Goal: Use online tool/utility: Utilize a website feature to perform a specific function

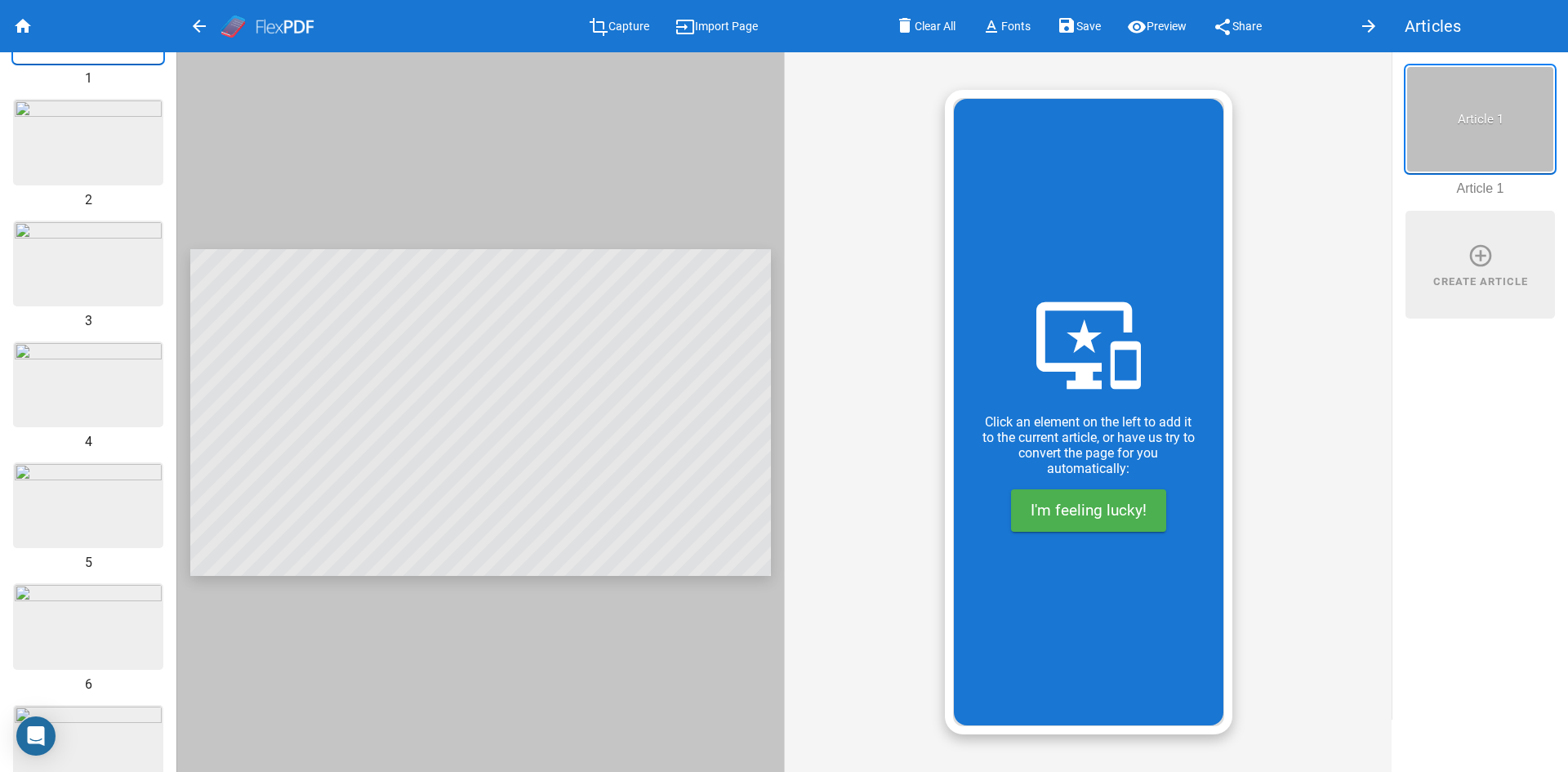
scroll to position [218, 0]
click at [1108, 515] on span "I'm feeling lucky!" at bounding box center [1088, 510] width 115 height 19
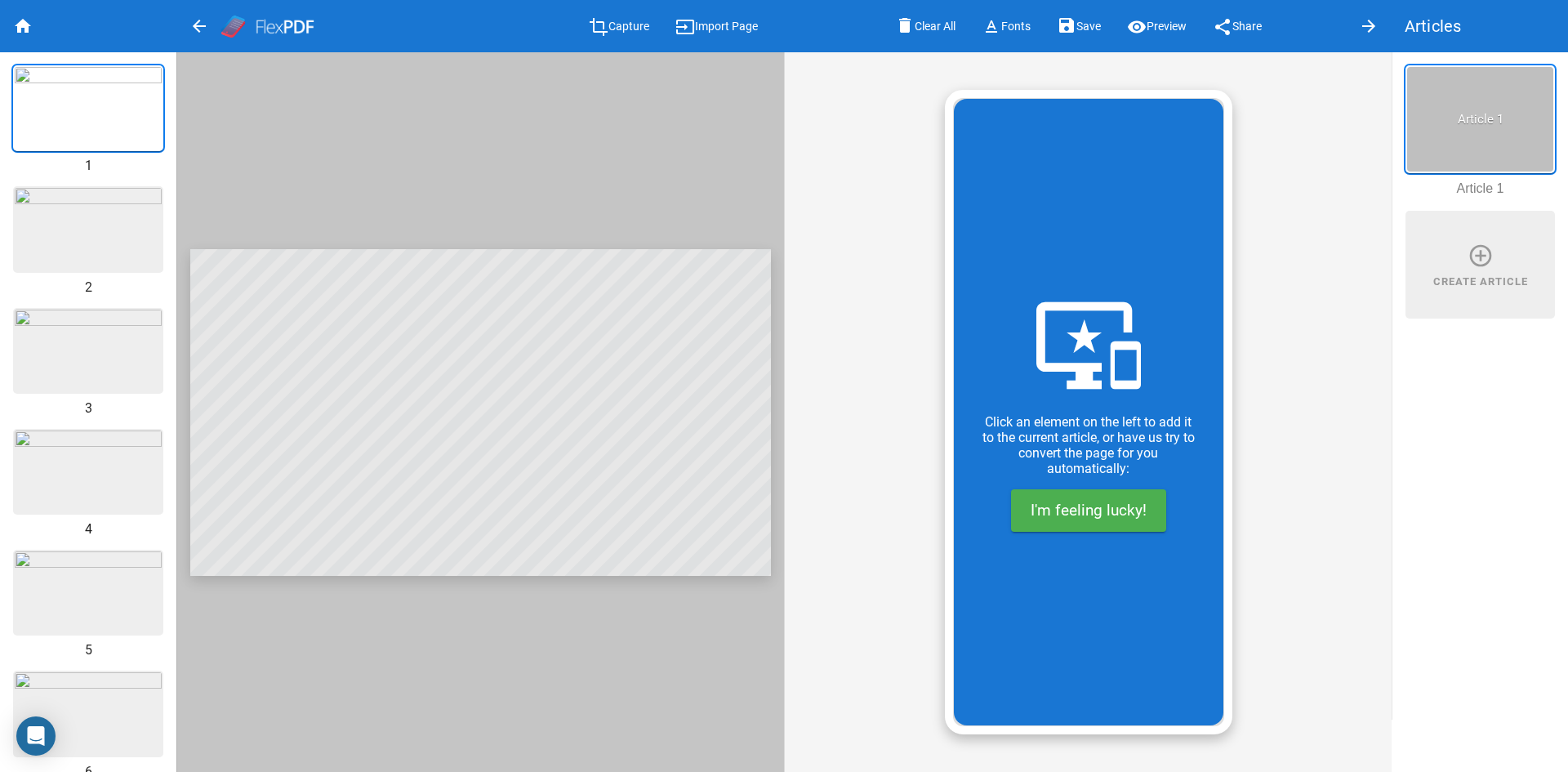
type input "Игорь"
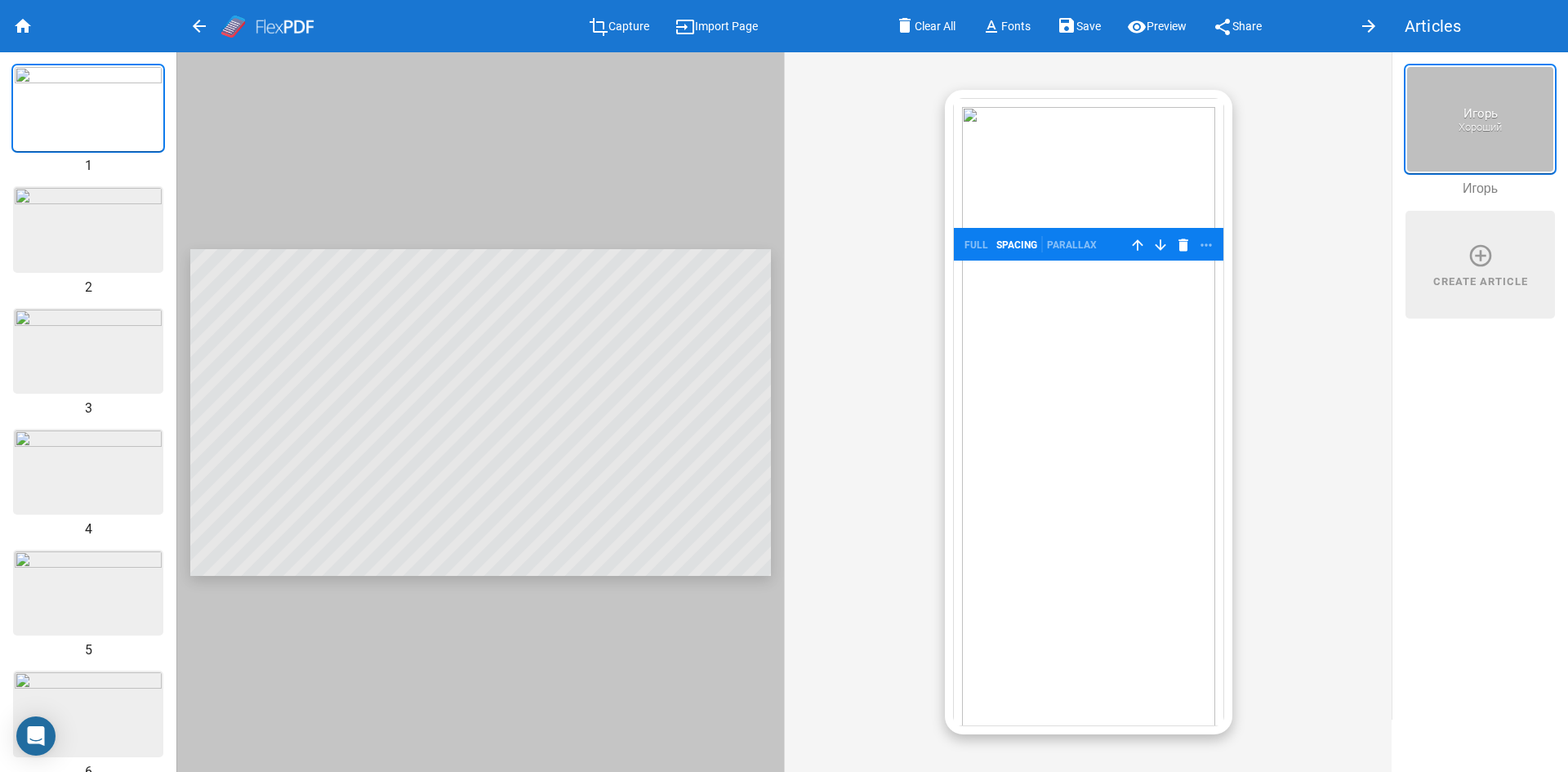
click at [1160, 173] on div at bounding box center [1087, 420] width 253 height 626
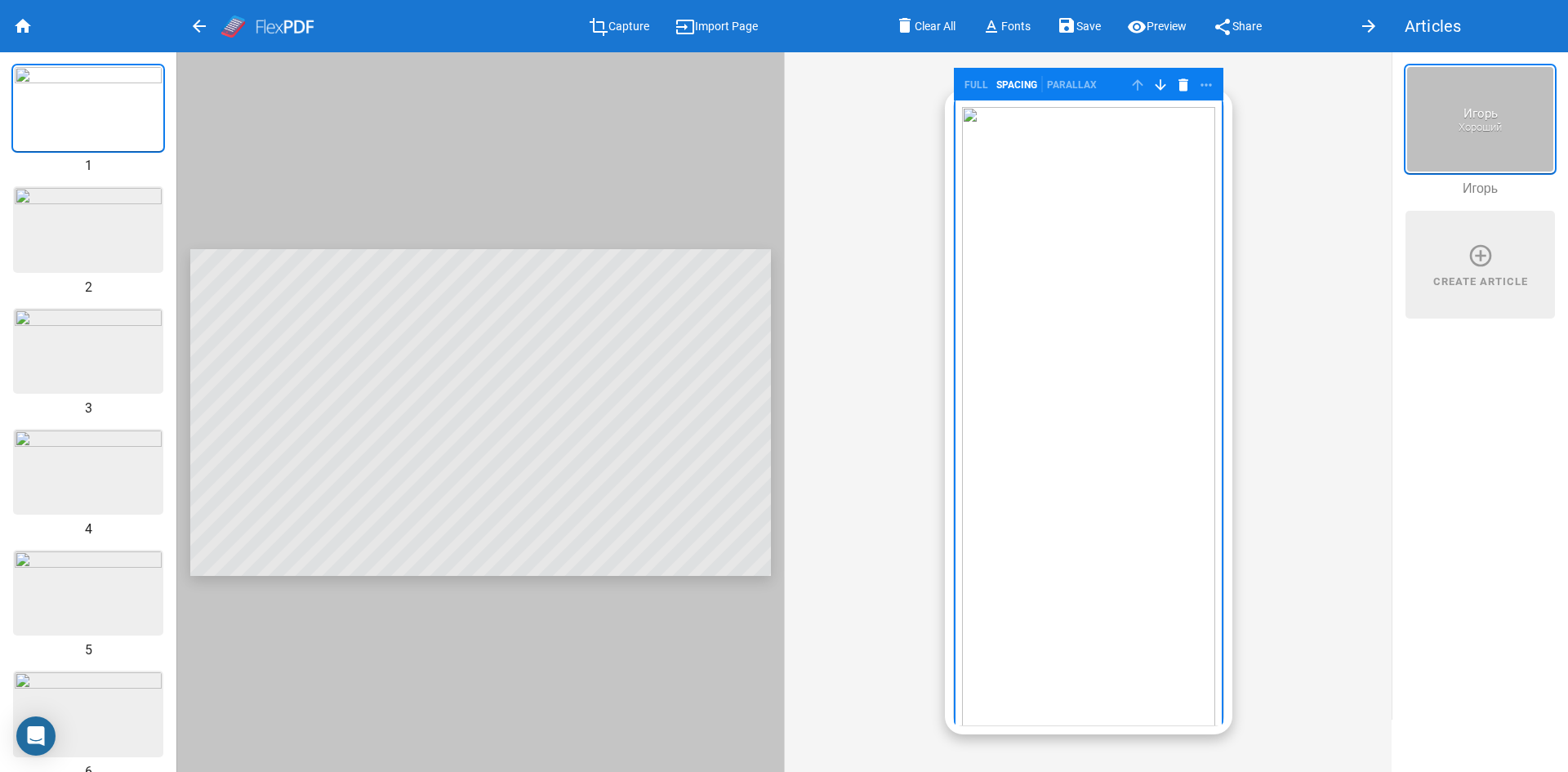
click at [1323, 307] on div "full spacing Parallax arrow_upward arrow_downward delete more_horiz" at bounding box center [1087, 412] width 608 height 720
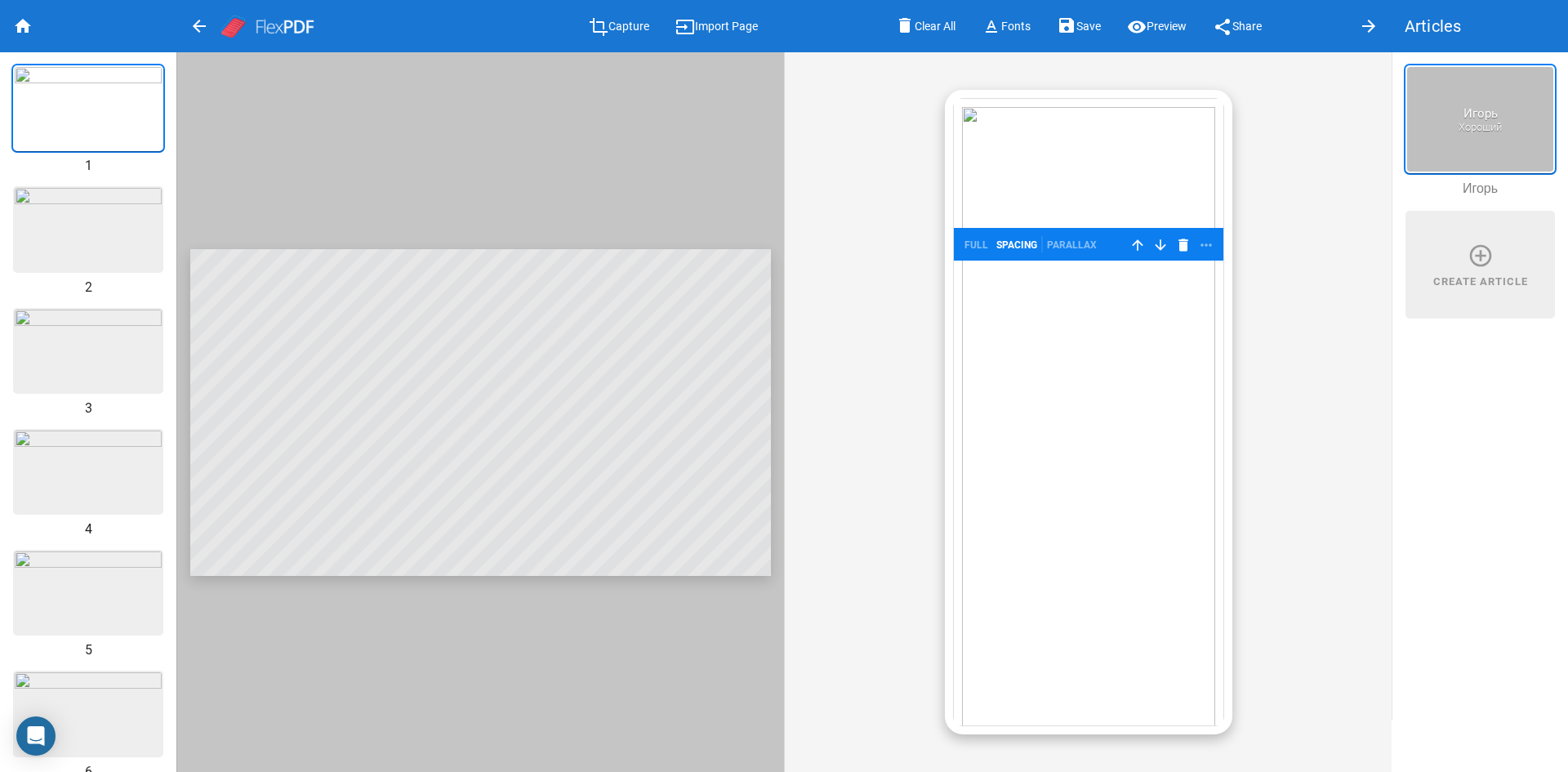
click at [1049, 228] on div "full spacing Parallax arrow_upward arrow_downward delete more_horiz" at bounding box center [1088, 244] width 269 height 32
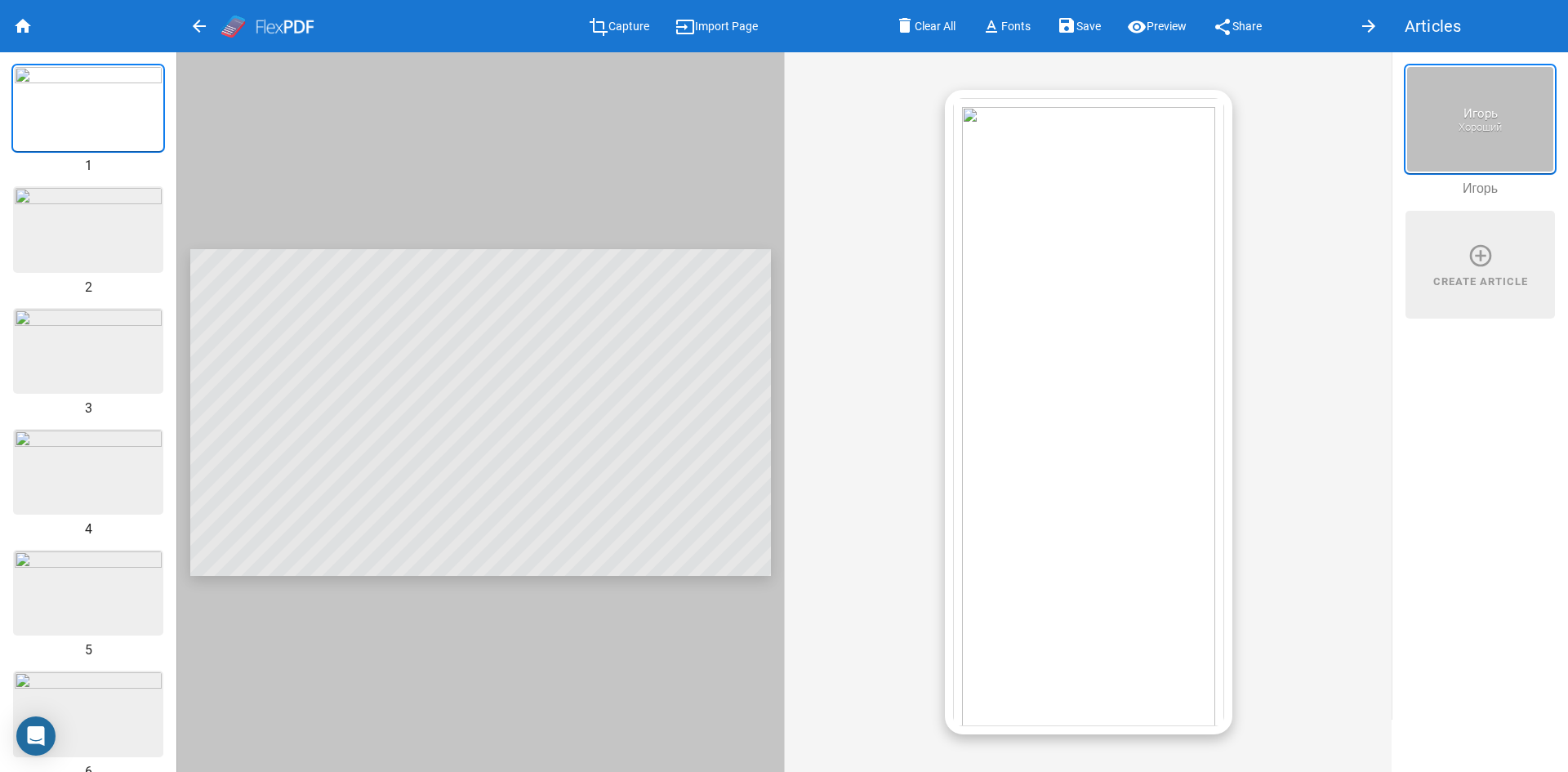
click at [1041, 199] on div at bounding box center [1087, 420] width 253 height 626
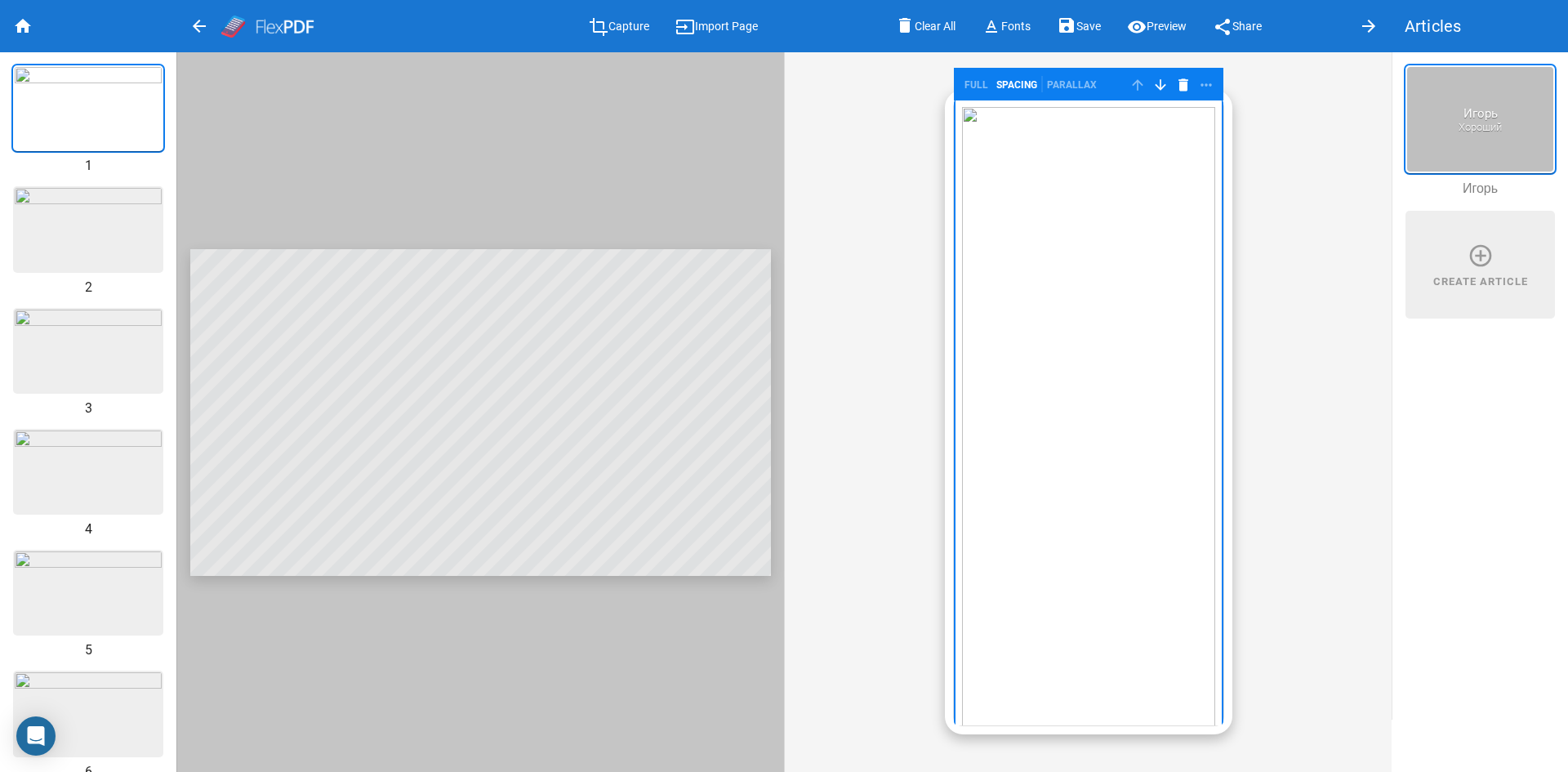
click at [78, 239] on img at bounding box center [88, 229] width 147 height 82
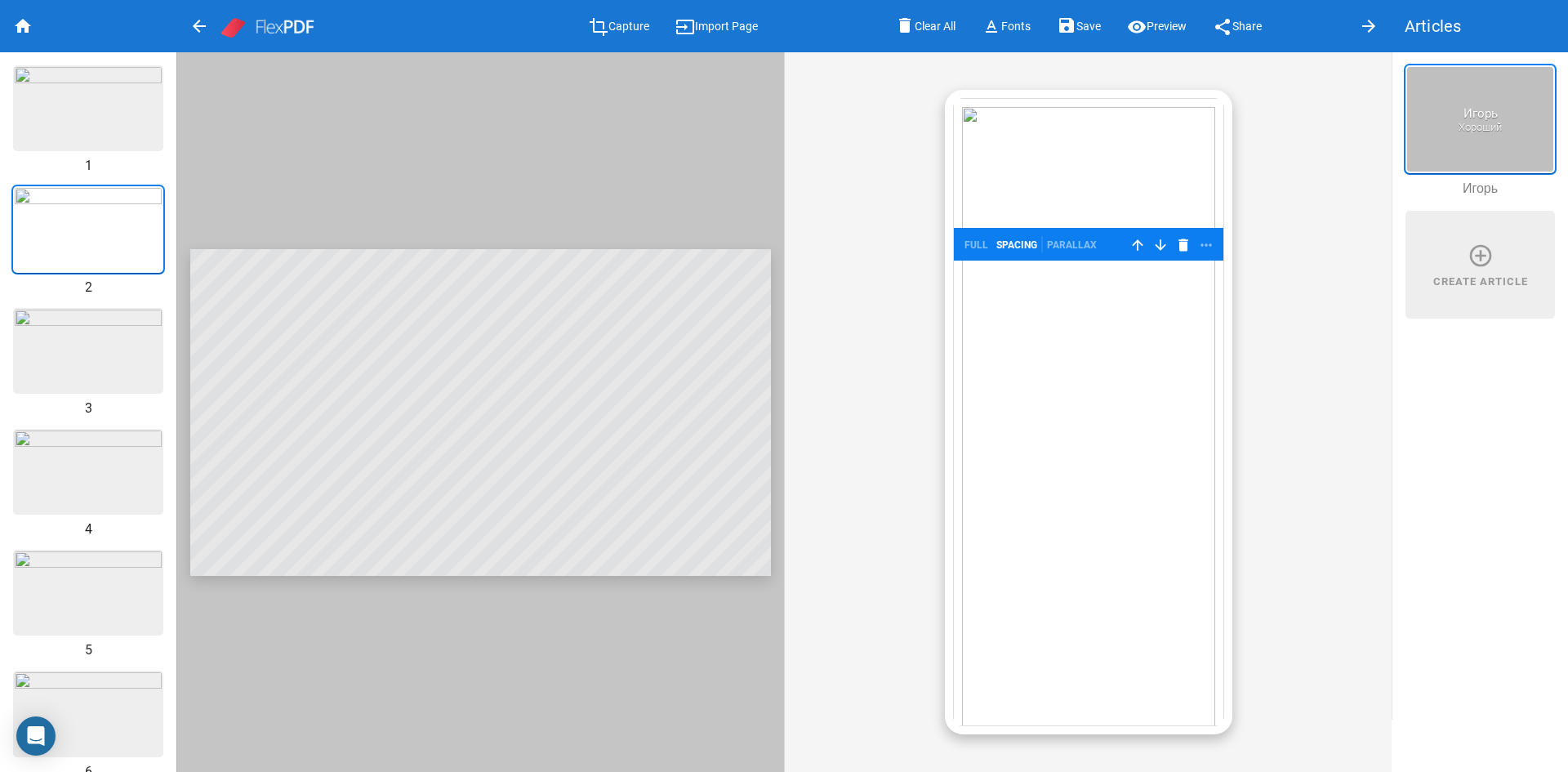
click at [38, 343] on img at bounding box center [88, 350] width 147 height 82
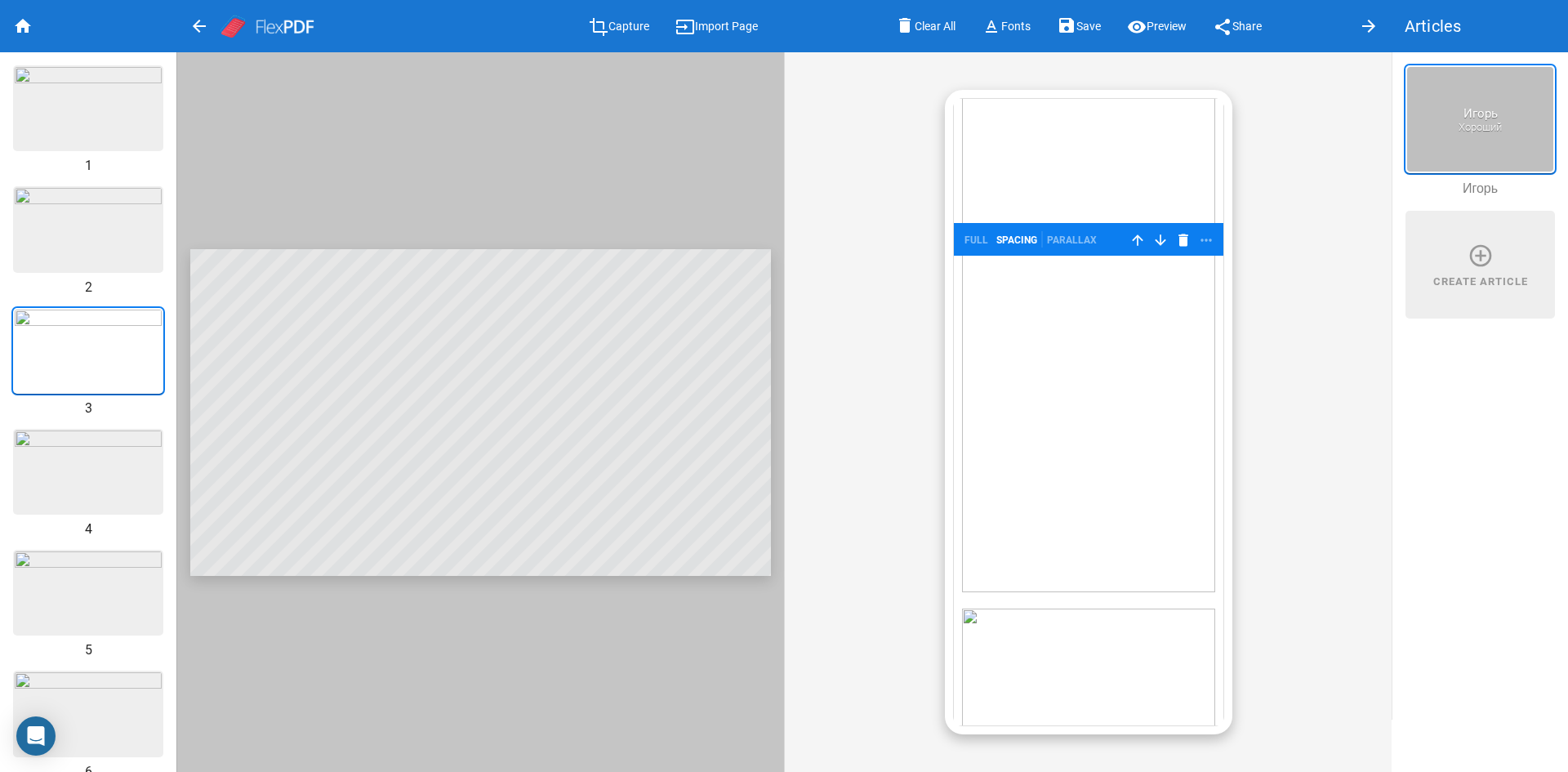
scroll to position [155, 0]
click at [40, 456] on img at bounding box center [88, 471] width 147 height 82
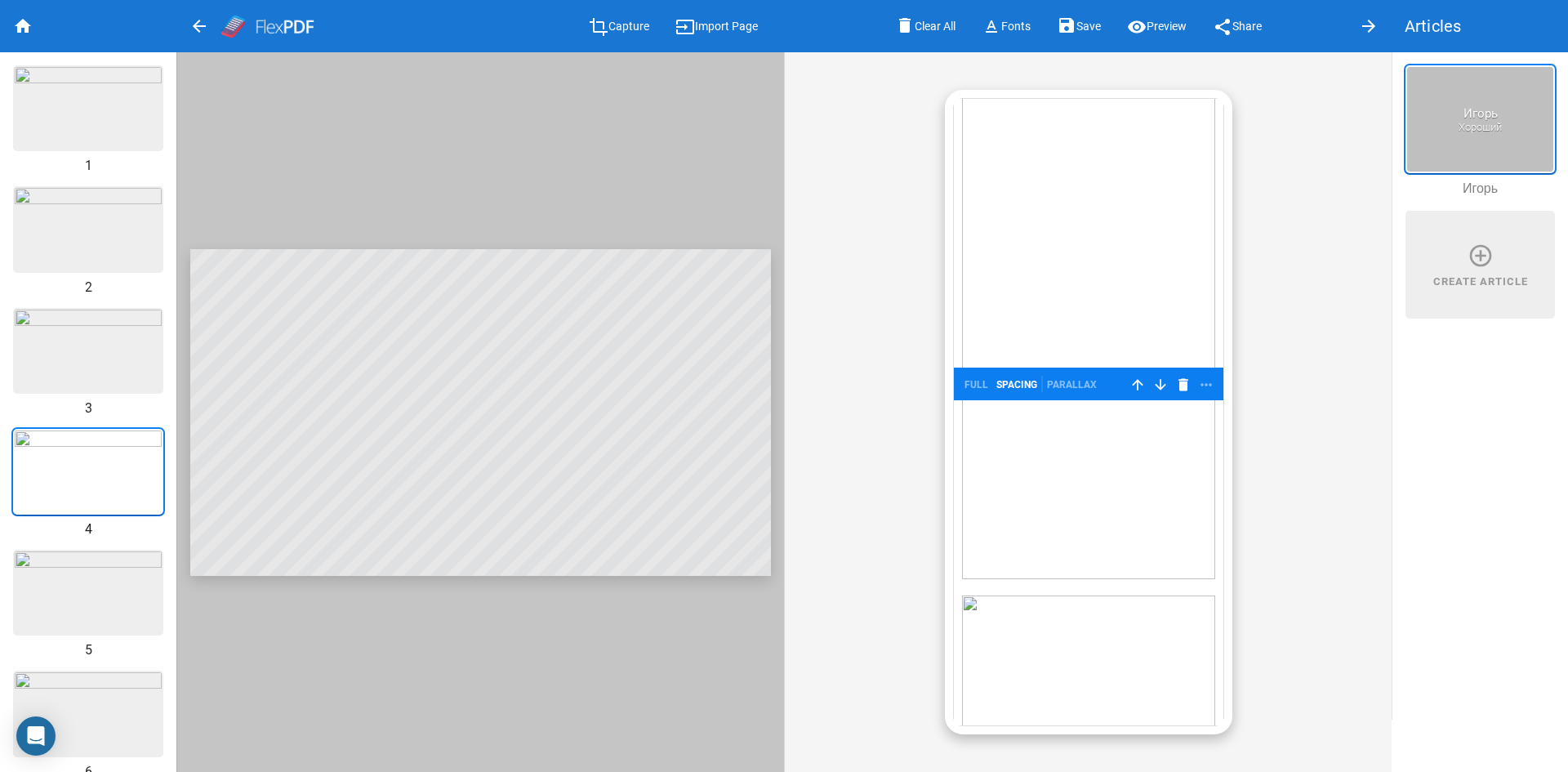
scroll to position [306, 0]
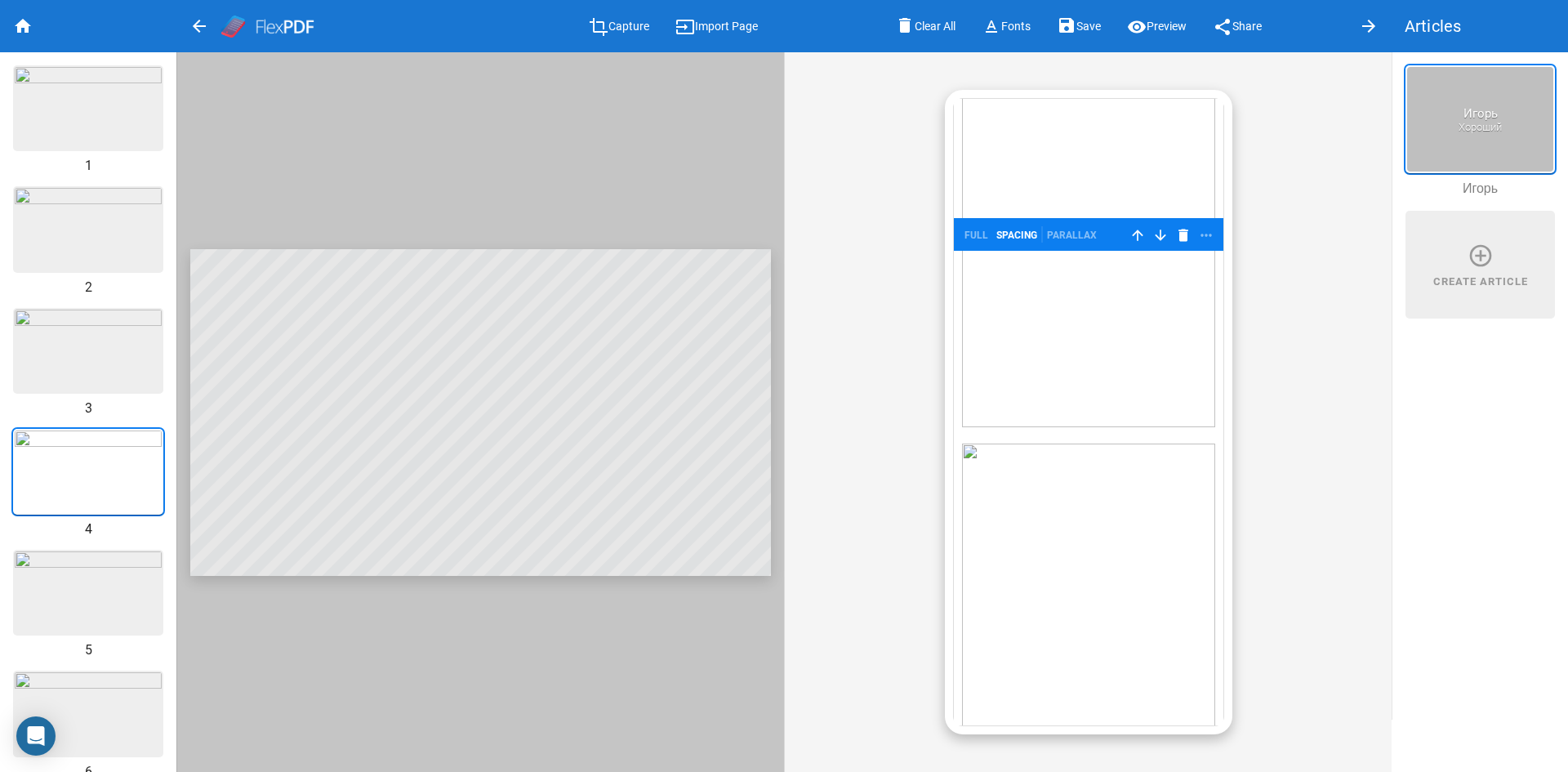
click at [79, 558] on img at bounding box center [88, 593] width 147 height 82
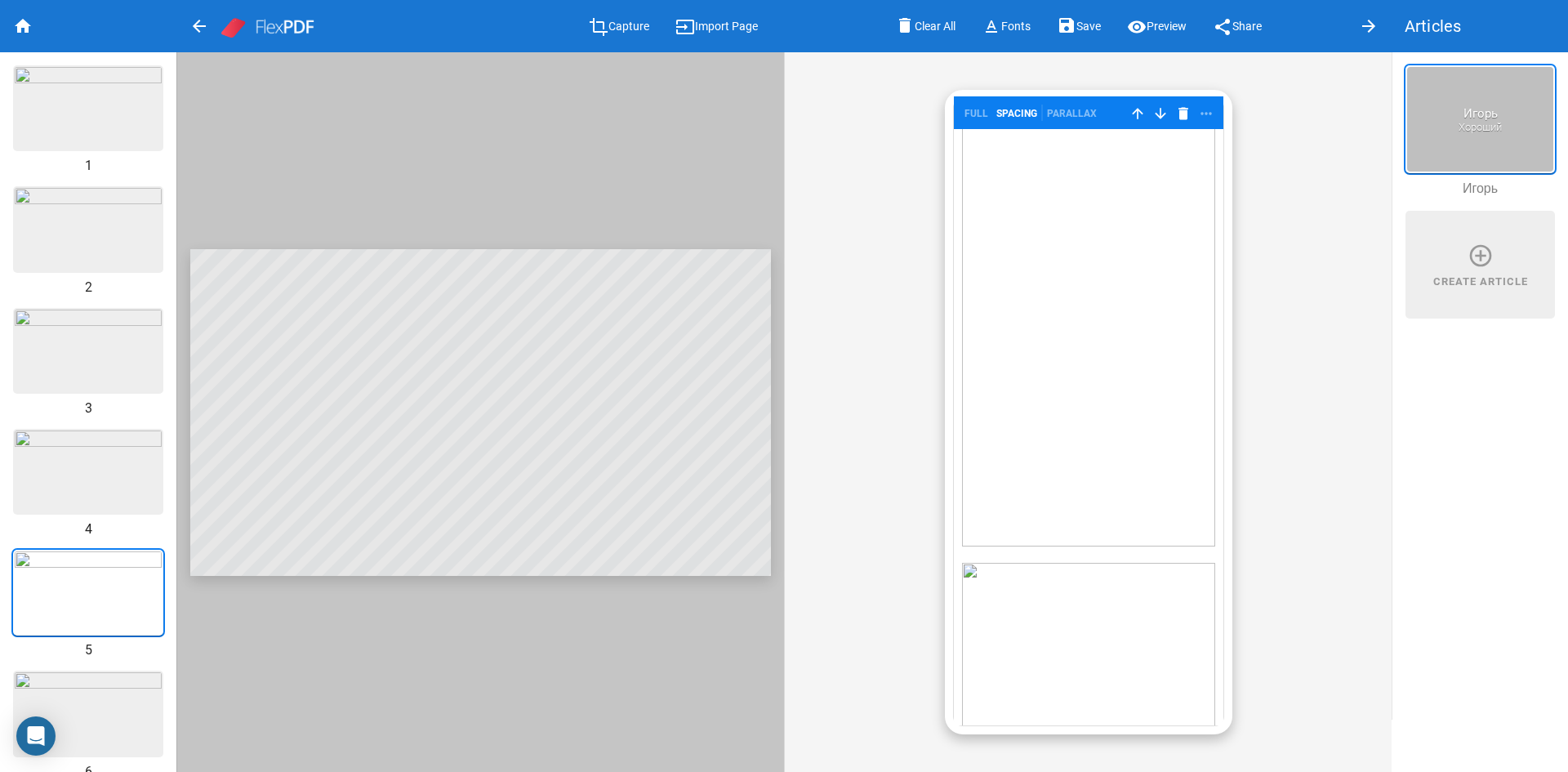
scroll to position [885, 0]
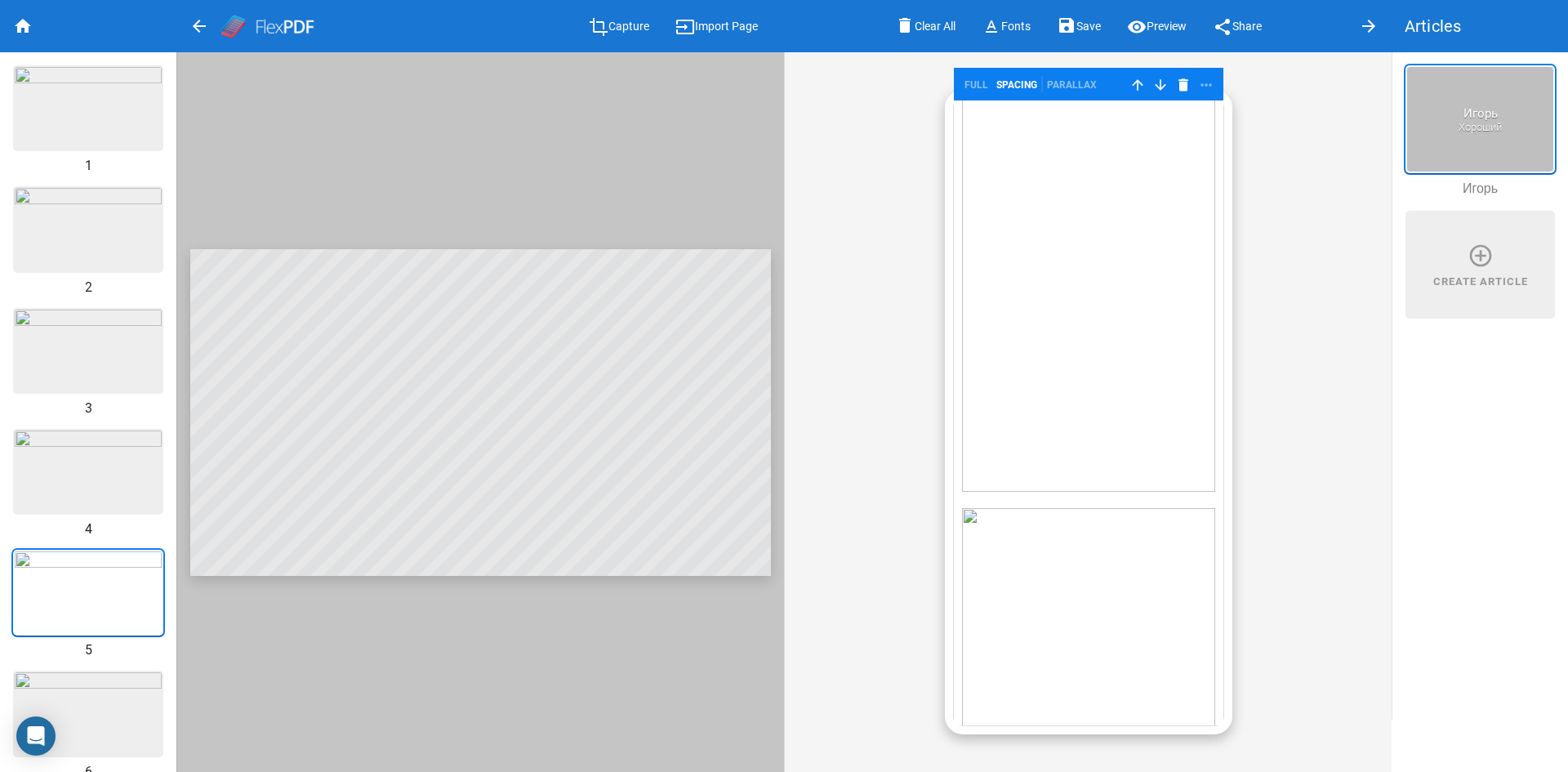
click at [103, 672] on img at bounding box center [88, 713] width 147 height 82
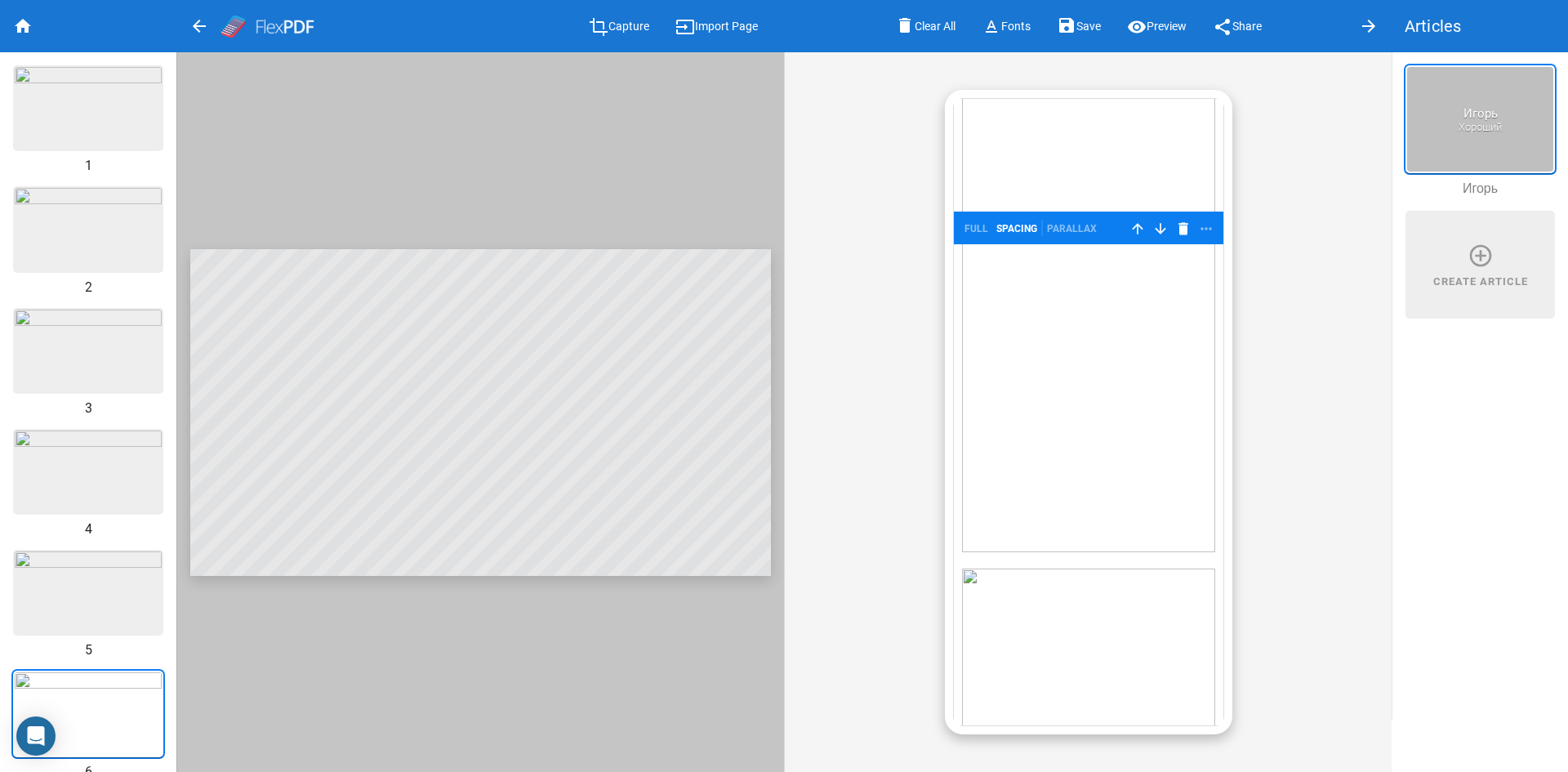
scroll to position [823, 0]
click at [98, 557] on img at bounding box center [88, 593] width 147 height 82
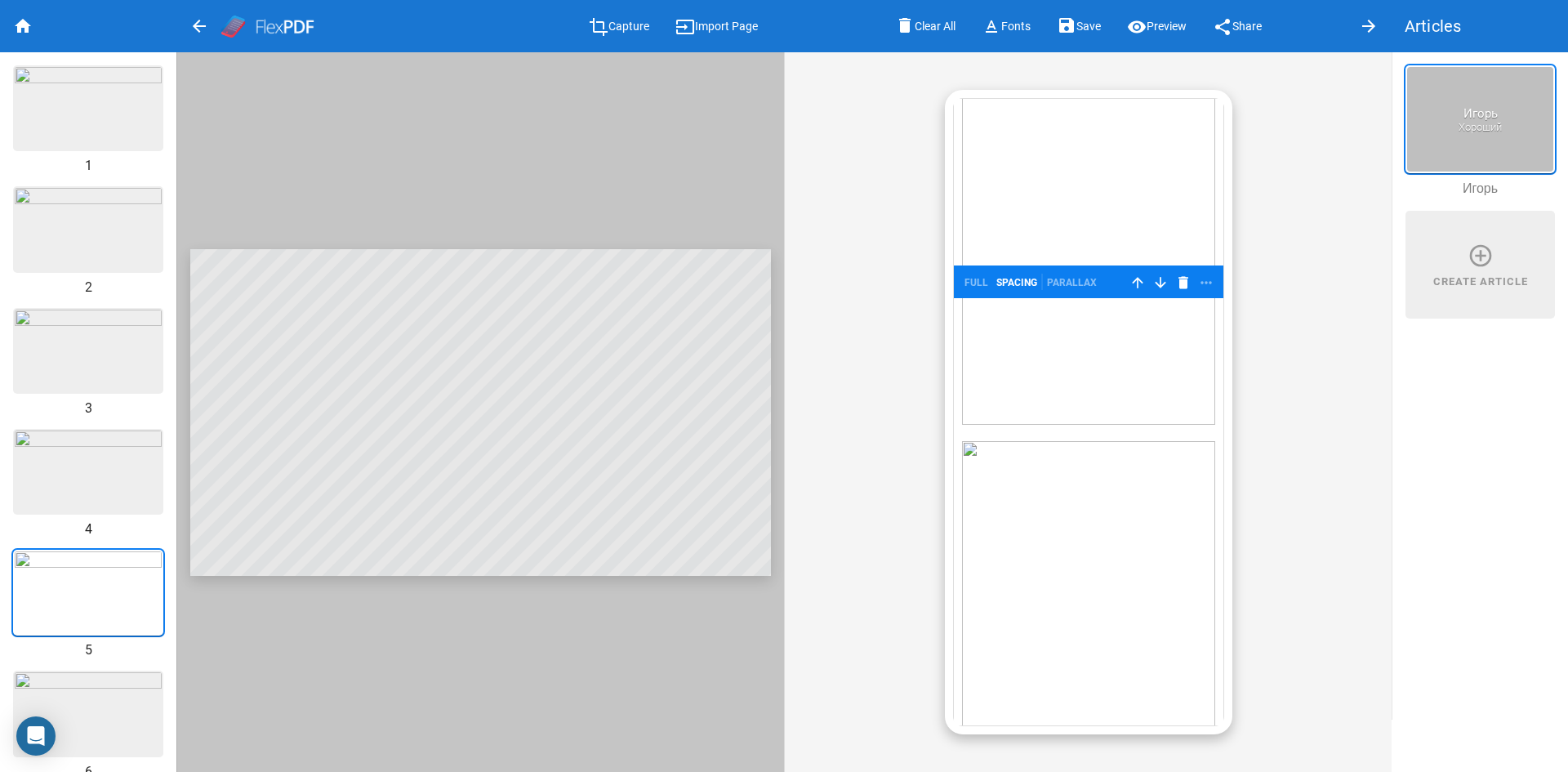
scroll to position [969, 0]
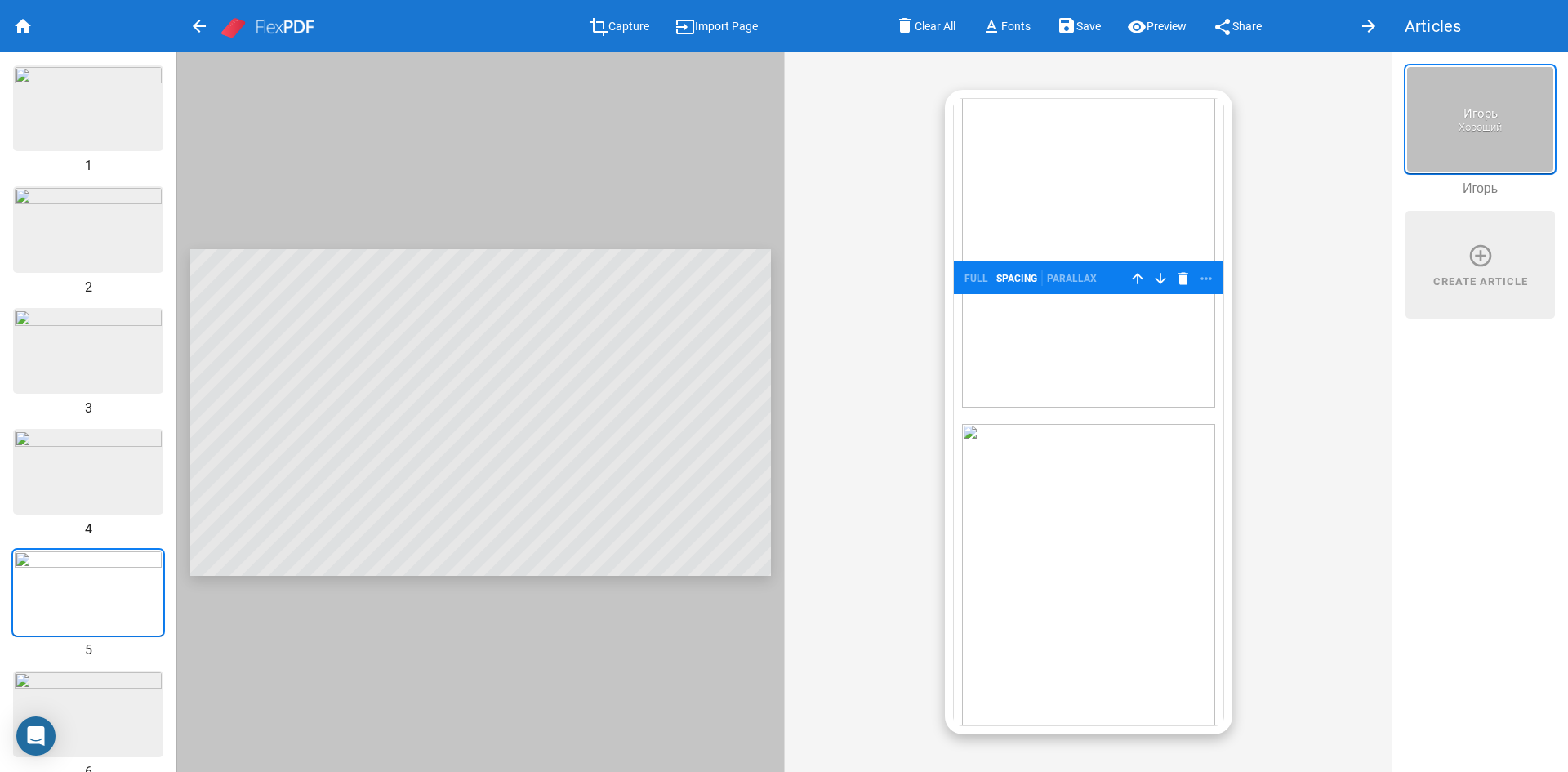
drag, startPoint x: 1139, startPoint y: 374, endPoint x: 1095, endPoint y: 387, distance: 45.9
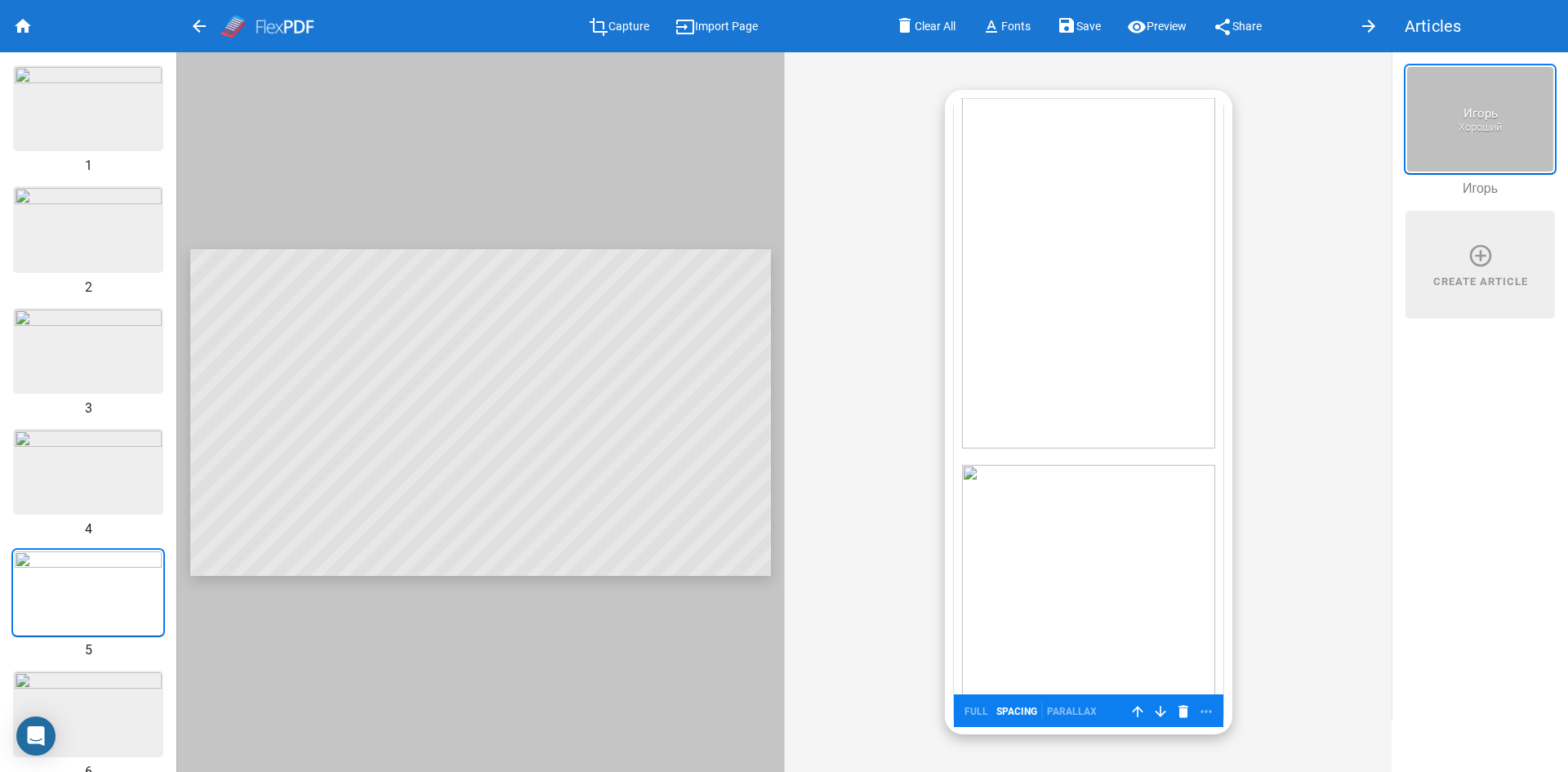
scroll to position [0, 0]
click at [1104, 194] on div at bounding box center [1087, 420] width 253 height 626
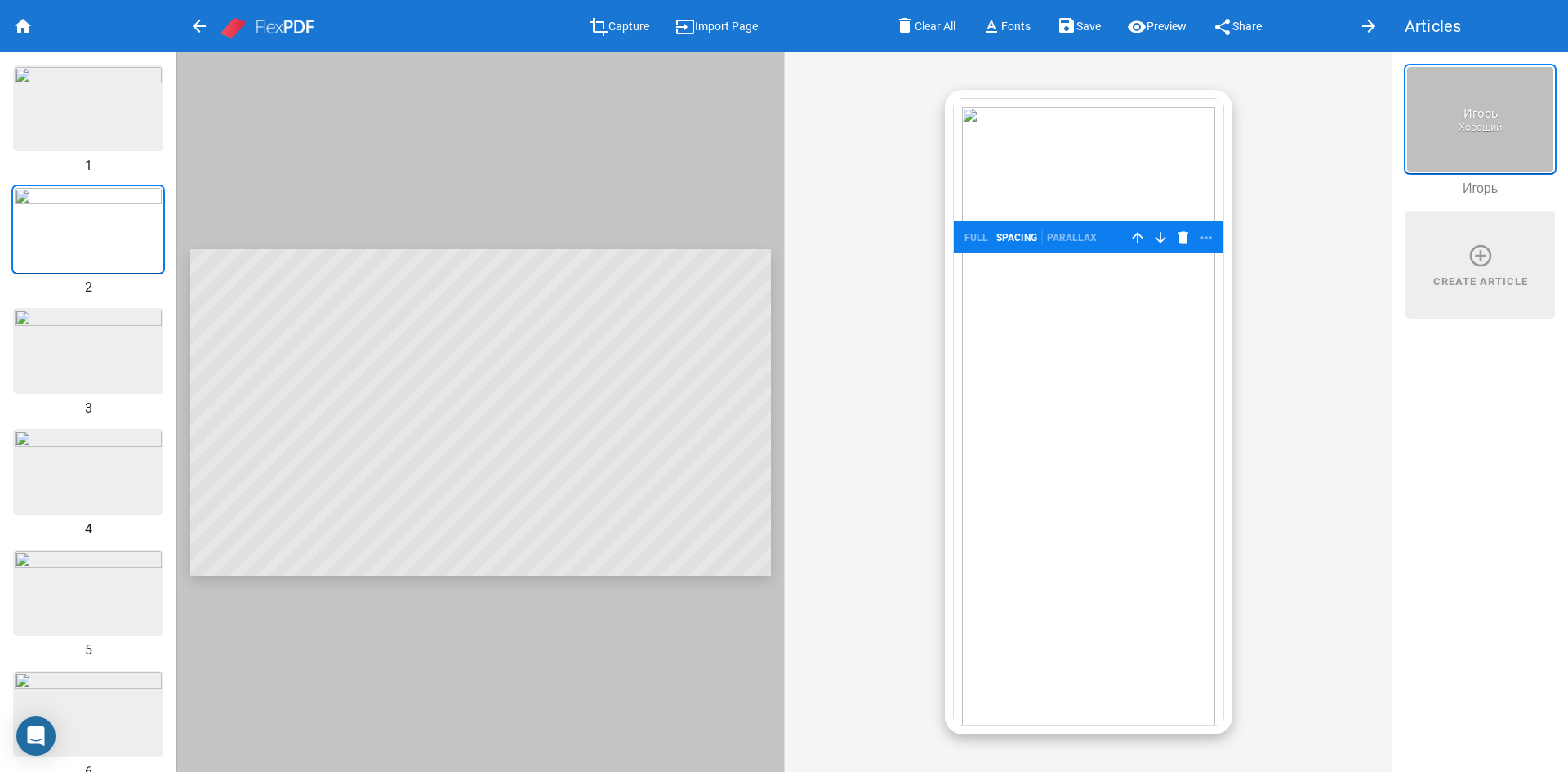
drag, startPoint x: 1027, startPoint y: 192, endPoint x: 1075, endPoint y: 184, distance: 48.7
click at [1028, 192] on div at bounding box center [1087, 420] width 253 height 626
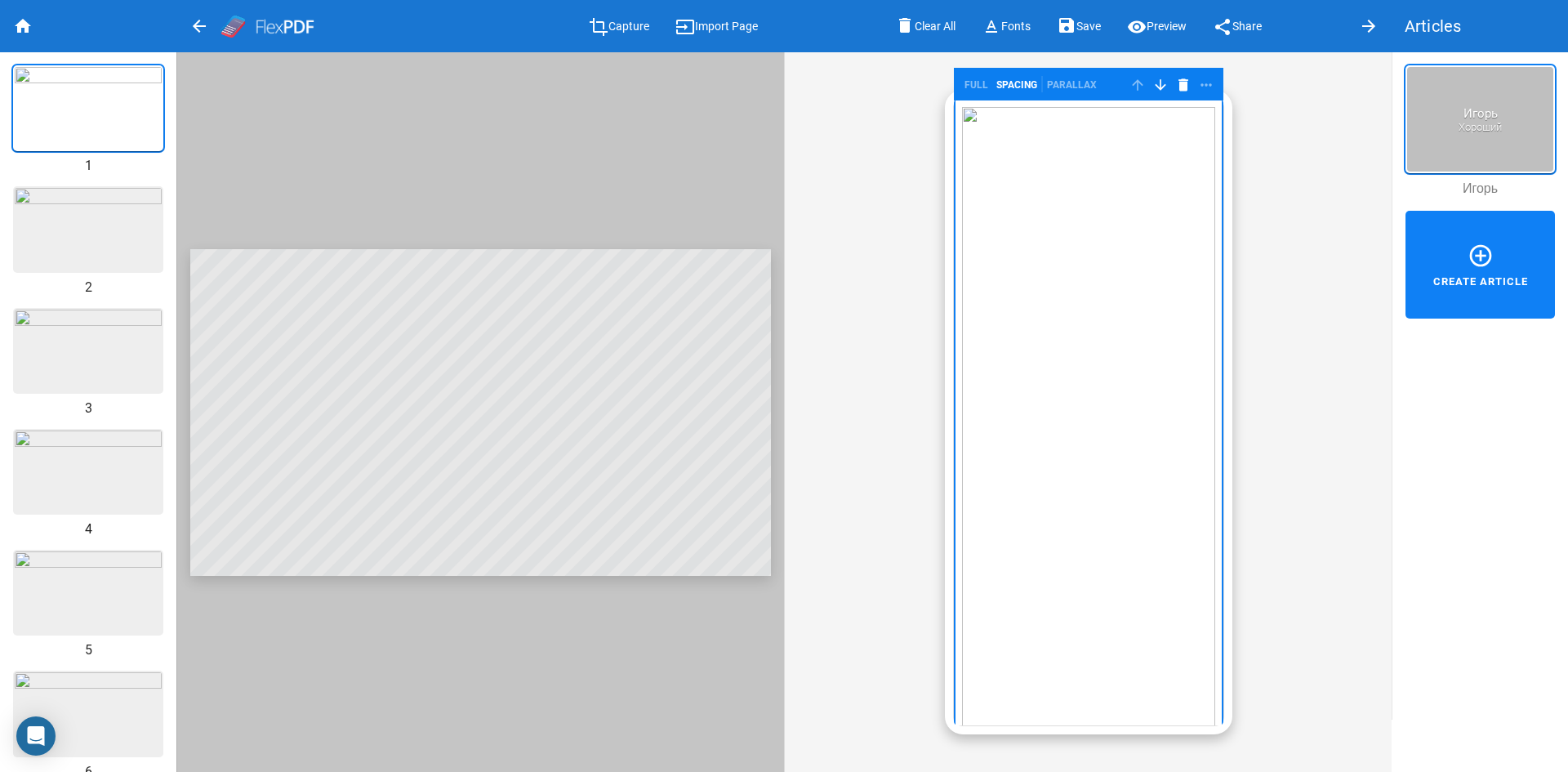
click at [1490, 251] on mat-icon "add_circle_outline" at bounding box center [1480, 255] width 26 height 26
